Goal: Information Seeking & Learning: Learn about a topic

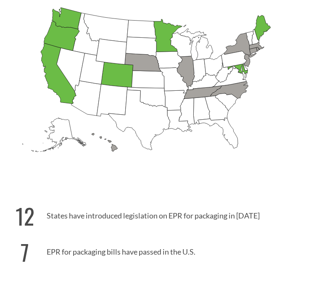
scroll to position [210, 0]
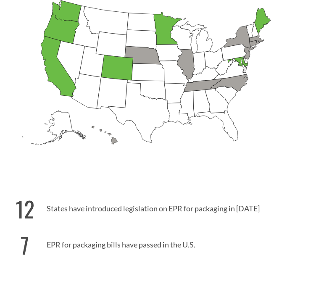
click at [51, 58] on icon "[US_STATE] Passed: 1" at bounding box center [58, 66] width 35 height 60
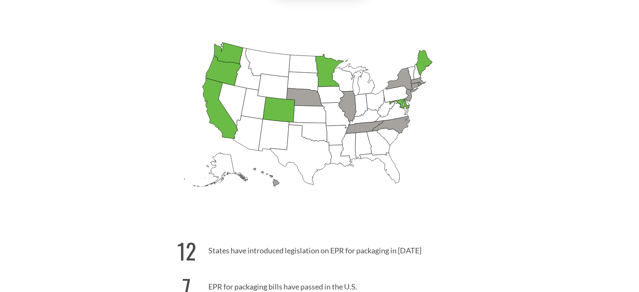
scroll to position [0, 0]
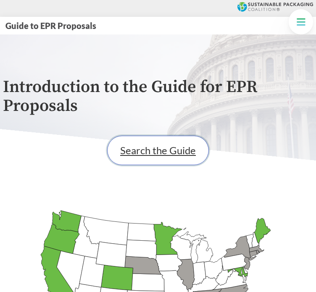
click at [150, 149] on link "Search the Guide" at bounding box center [158, 150] width 102 height 29
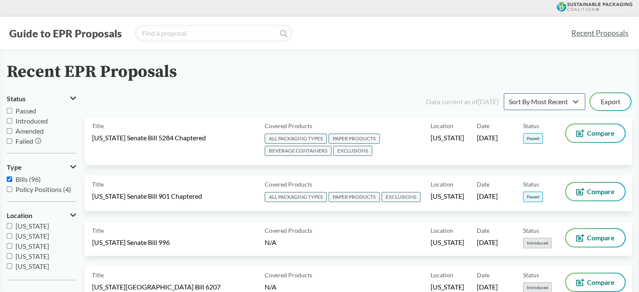
scroll to position [126, 0]
click at [9, 251] on input "[US_STATE]" at bounding box center [9, 252] width 5 height 5
checkbox input "true"
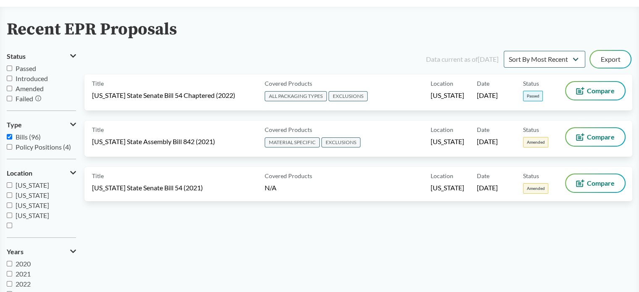
scroll to position [0, 0]
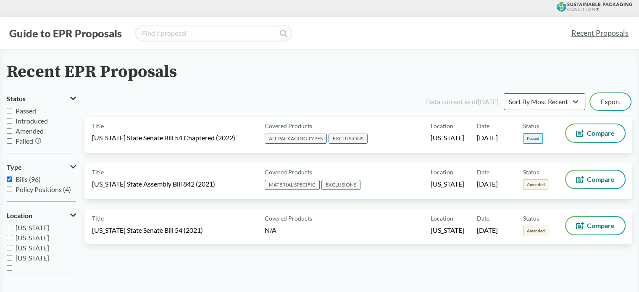
click at [23, 110] on span "Passed" at bounding box center [26, 111] width 21 height 8
click at [12, 110] on input "Passed" at bounding box center [9, 110] width 5 height 5
checkbox input "true"
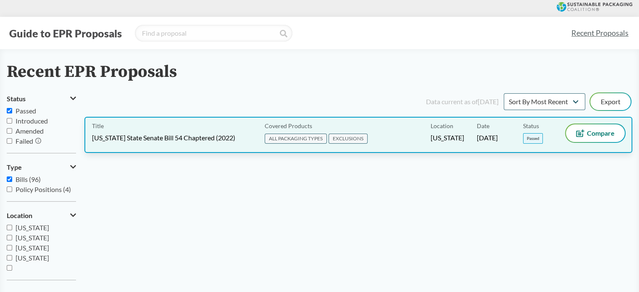
click at [178, 125] on div "Title [US_STATE] State Senate Bill 54 Chaptered (2022)" at bounding box center [176, 134] width 169 height 21
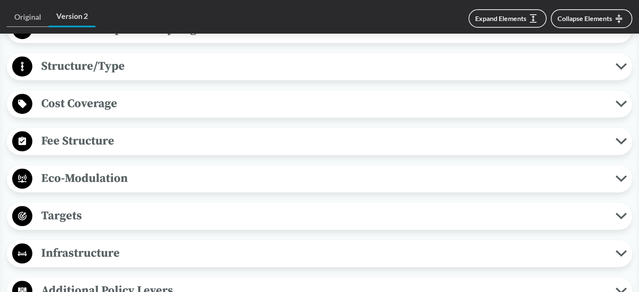
scroll to position [588, 0]
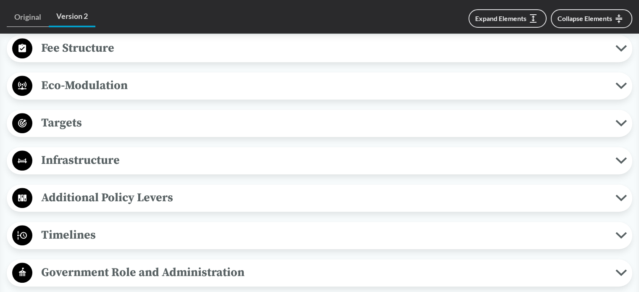
click at [87, 128] on span "Targets" at bounding box center [323, 122] width 583 height 19
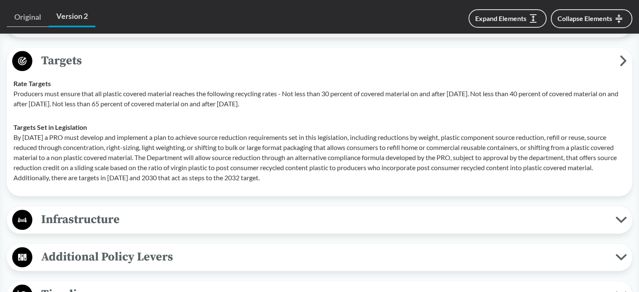
scroll to position [672, 0]
